Goal: Navigation & Orientation: Find specific page/section

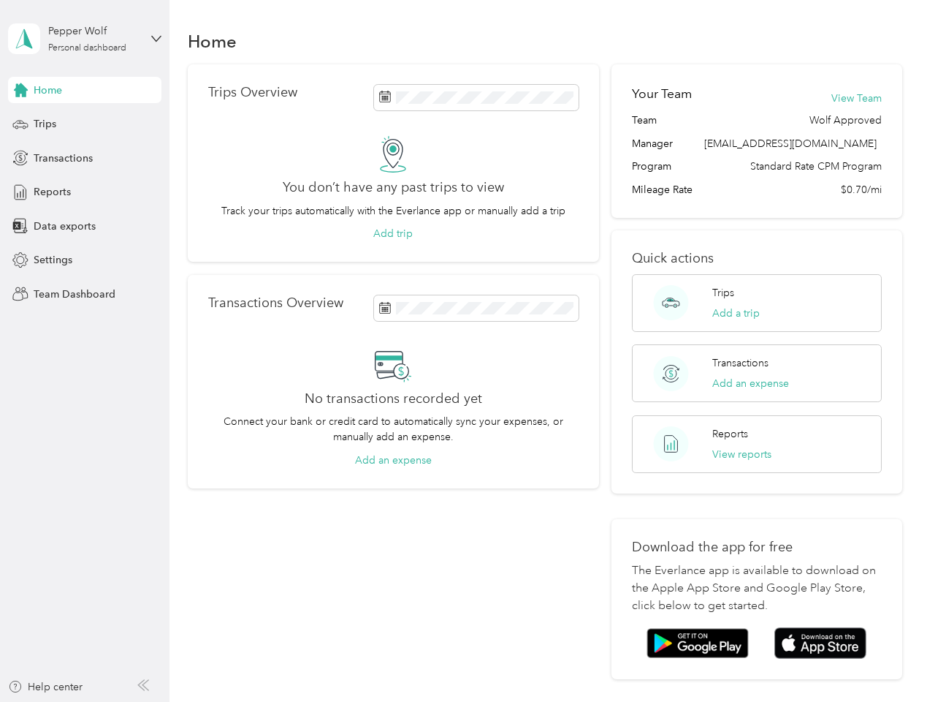
click at [463, 351] on div "No transactions recorded yet Connect your bank or credit card to automatically …" at bounding box center [393, 406] width 370 height 121
click at [85, 39] on div "Pepper Wolf" at bounding box center [93, 30] width 91 height 15
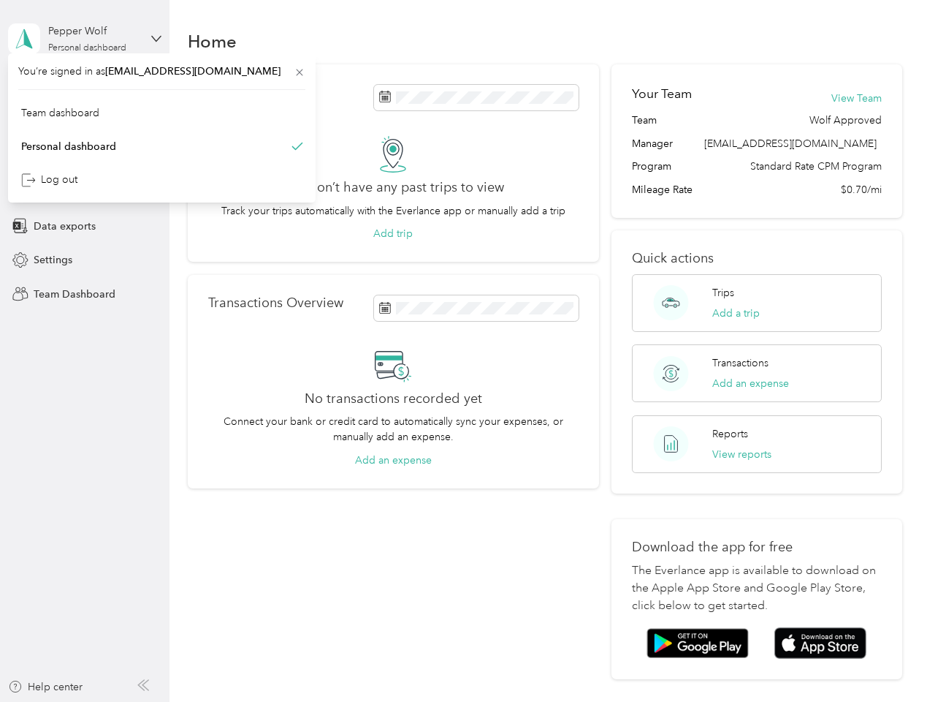
click at [85, 90] on div "You’re signed in as [EMAIL_ADDRESS][DOMAIN_NAME] Team dashboard Personal dashbo…" at bounding box center [162, 127] width 308 height 149
